Goal: Information Seeking & Learning: Find specific fact

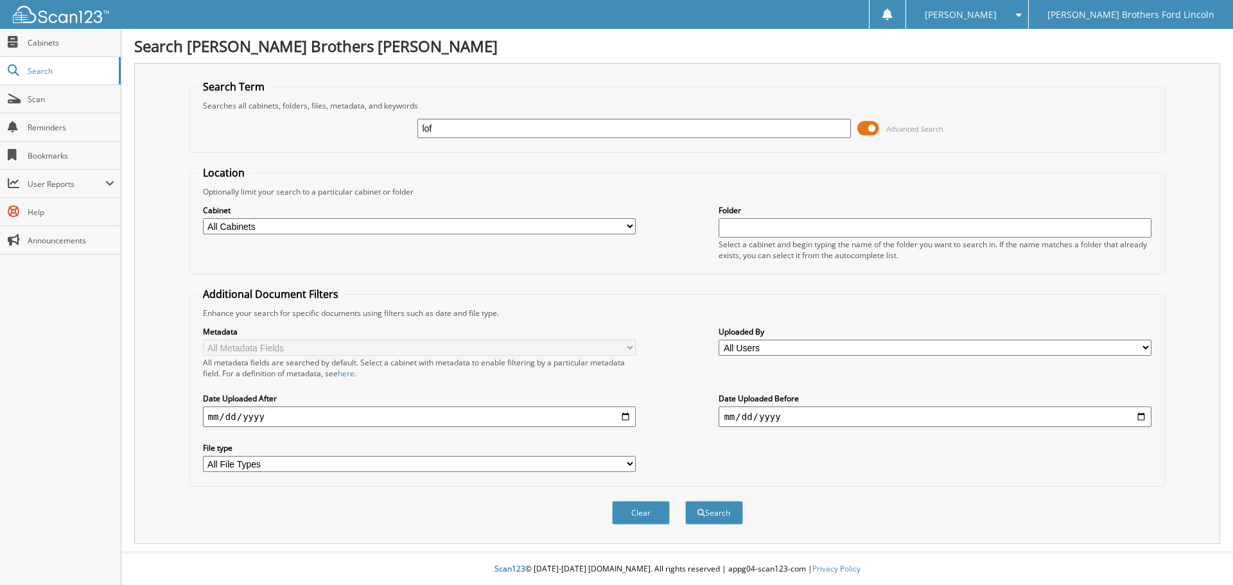
type input "lof"
click at [685, 501] on button "Search" at bounding box center [714, 513] width 58 height 24
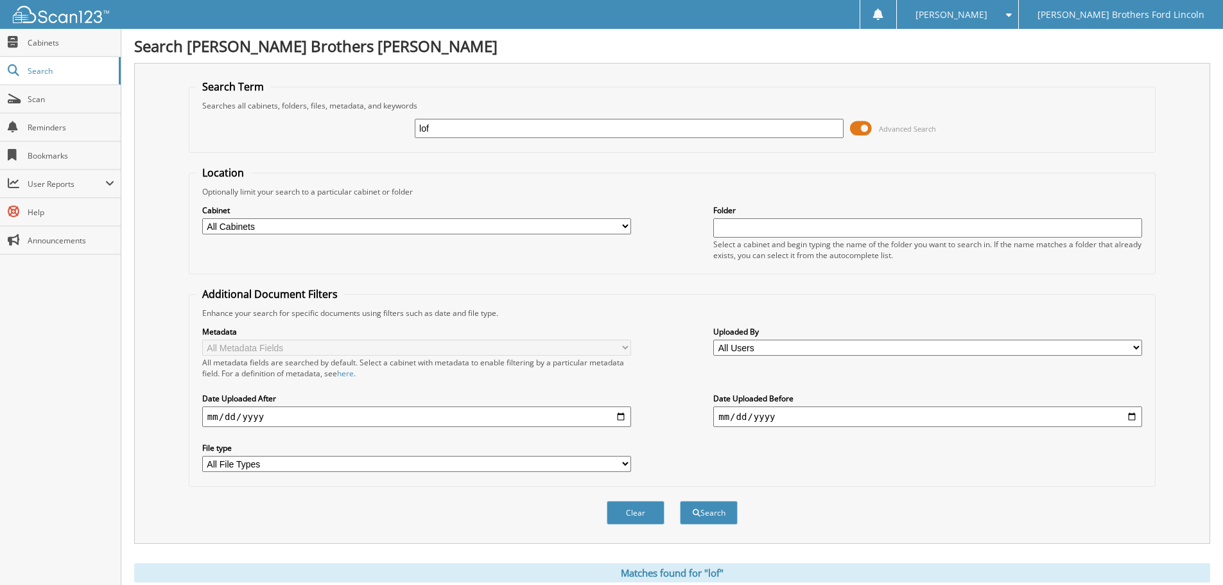
click at [496, 129] on input "lof" at bounding box center [629, 128] width 429 height 19
click at [613, 417] on input "date" at bounding box center [416, 416] width 429 height 21
click at [625, 417] on input "date" at bounding box center [416, 416] width 429 height 21
type input "[DATE]"
click at [865, 426] on input "date" at bounding box center [927, 416] width 429 height 21
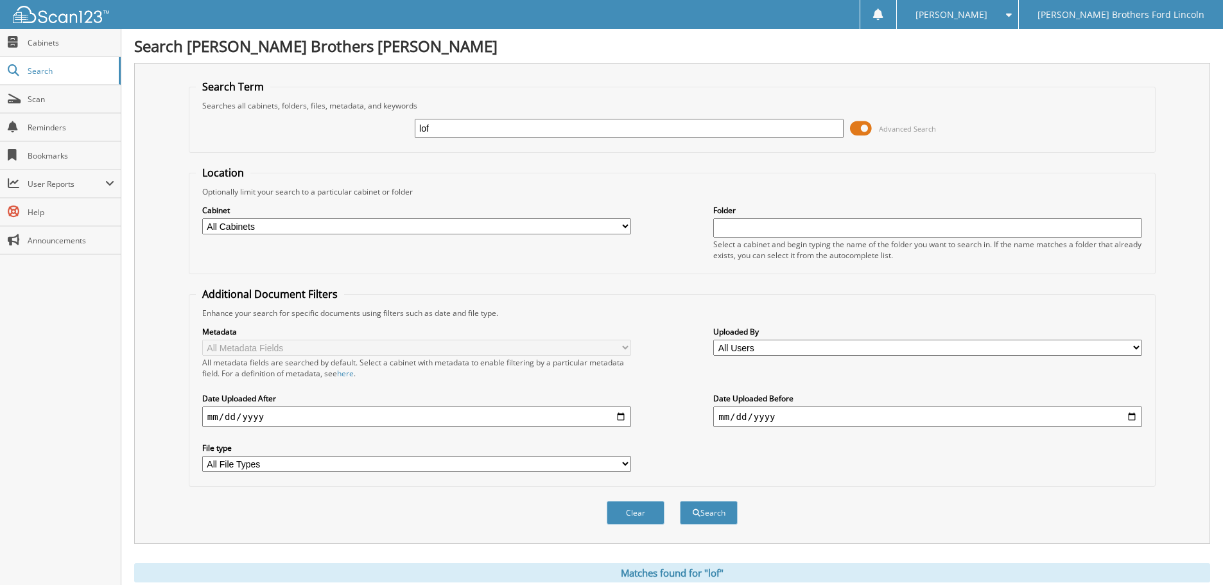
click at [778, 419] on input "date" at bounding box center [927, 416] width 429 height 21
click at [1134, 417] on input "date" at bounding box center [927, 416] width 429 height 21
type input "[DATE]"
click at [720, 514] on button "Search" at bounding box center [709, 513] width 58 height 24
click at [496, 141] on div "lof Advanced Search" at bounding box center [672, 128] width 953 height 35
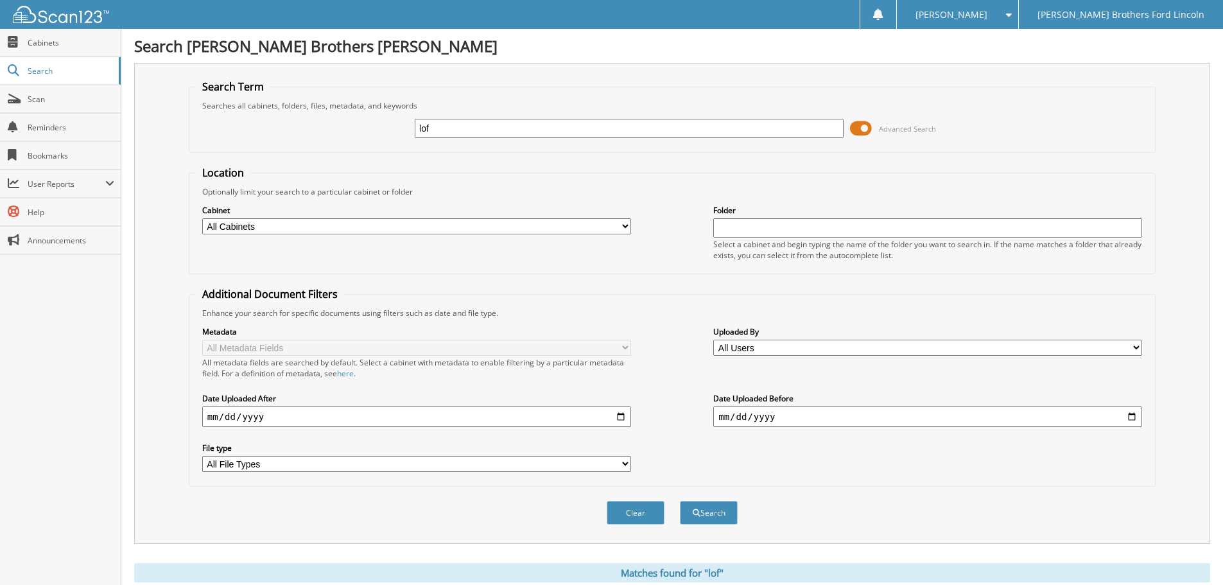
click at [496, 131] on input "lof" at bounding box center [629, 128] width 429 height 19
type input "[PERSON_NAME]"
click at [680, 501] on button "Search" at bounding box center [709, 513] width 58 height 24
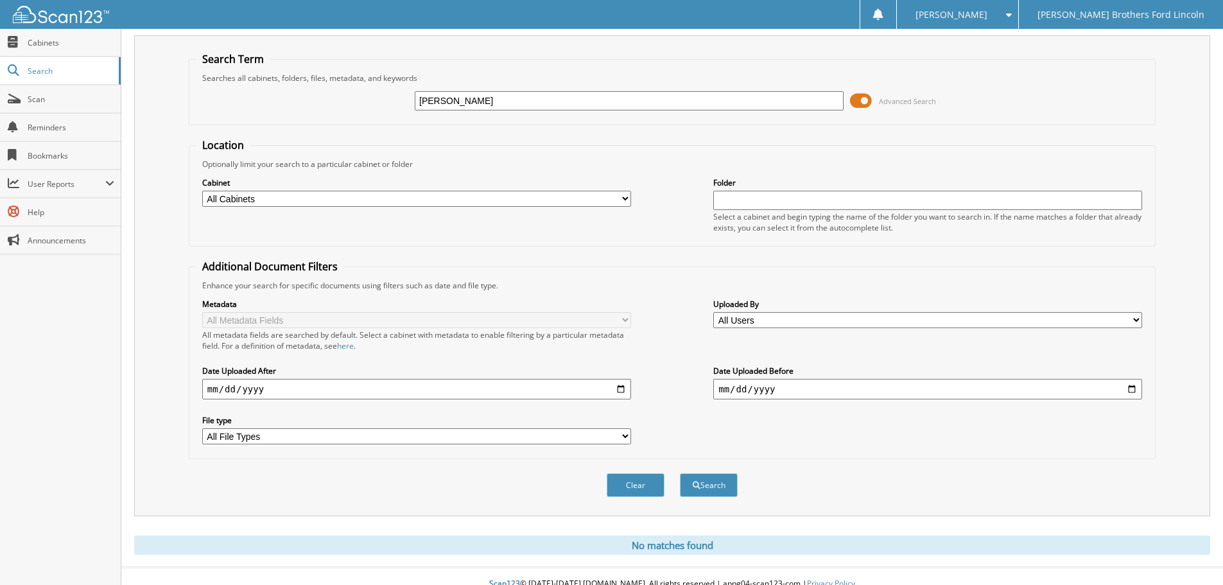
scroll to position [43, 0]
